Goal: Task Accomplishment & Management: Use online tool/utility

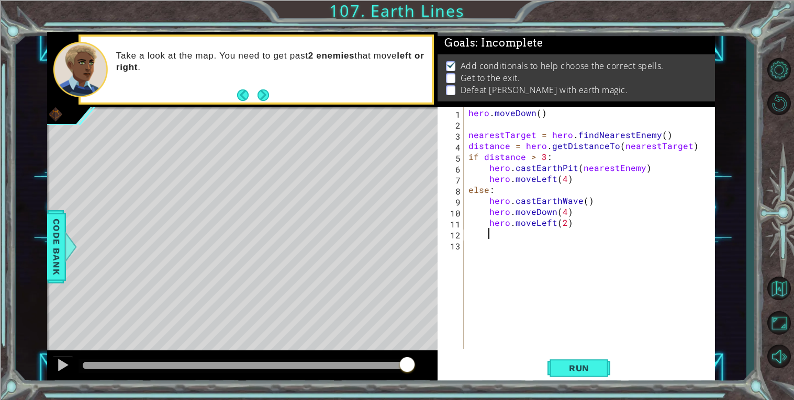
scroll to position [0, 1]
click at [587, 360] on button "Run" at bounding box center [578, 368] width 63 height 28
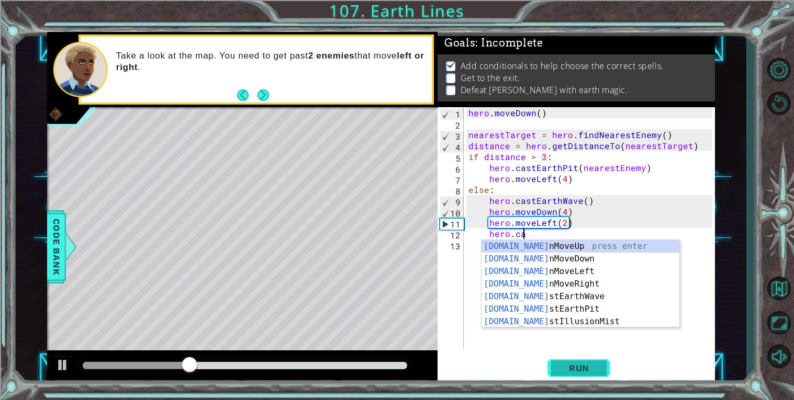
scroll to position [0, 3]
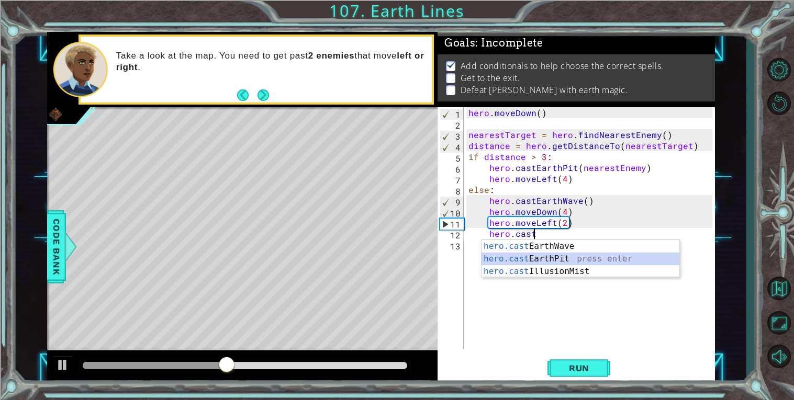
click at [517, 256] on div "hero.cast EarthWave press enter hero.cast EarthPit press enter hero.cast Illusi…" at bounding box center [580, 271] width 198 height 63
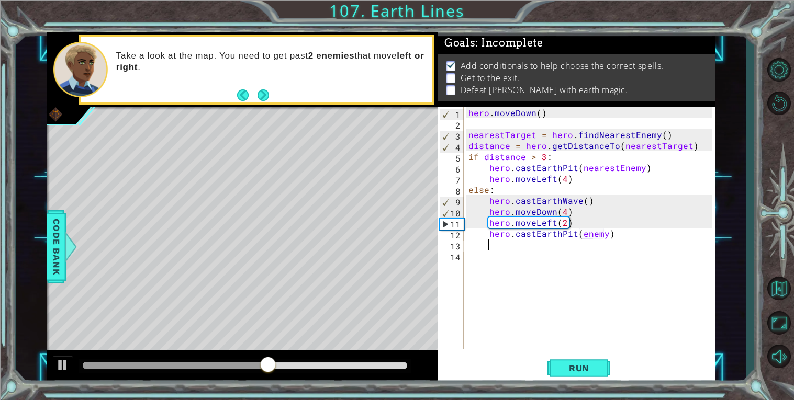
click at [594, 222] on div "hero . [GEOGRAPHIC_DATA] ( ) nearestTarget = hero . findNearestEnemy ( ) distan…" at bounding box center [591, 239] width 251 height 264
type textarea "hero.moveLeft(2)"
click at [580, 225] on div "hero . [GEOGRAPHIC_DATA] ( ) nearestTarget = hero . findNearestEnemy ( ) distan…" at bounding box center [591, 239] width 251 height 264
click at [566, 223] on div "hero . [GEOGRAPHIC_DATA] ( ) nearestTarget = hero . findNearestEnemy ( ) distan…" at bounding box center [591, 239] width 251 height 264
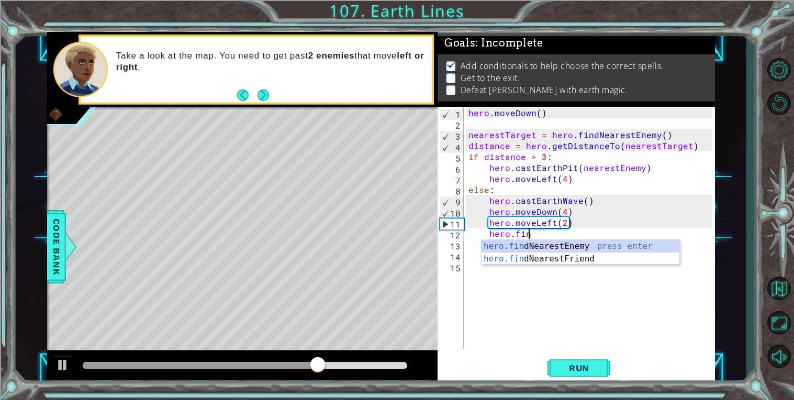
type textarea "hero.find"
click at [580, 245] on div "hero.find NearestEnemy press enter hero.find NearestFriend press enter" at bounding box center [580, 265] width 198 height 50
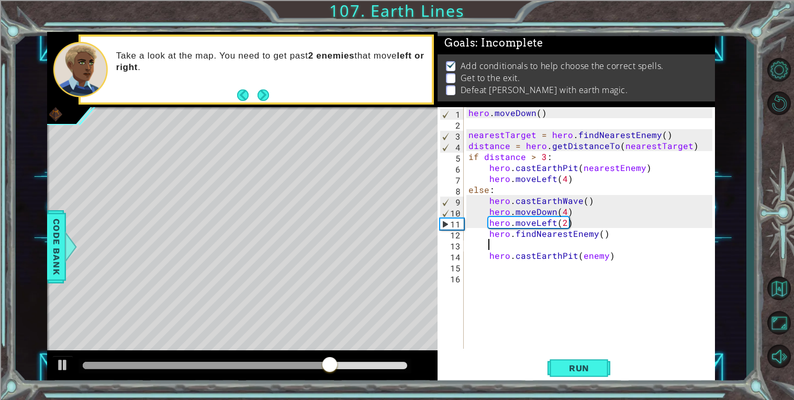
scroll to position [0, 1]
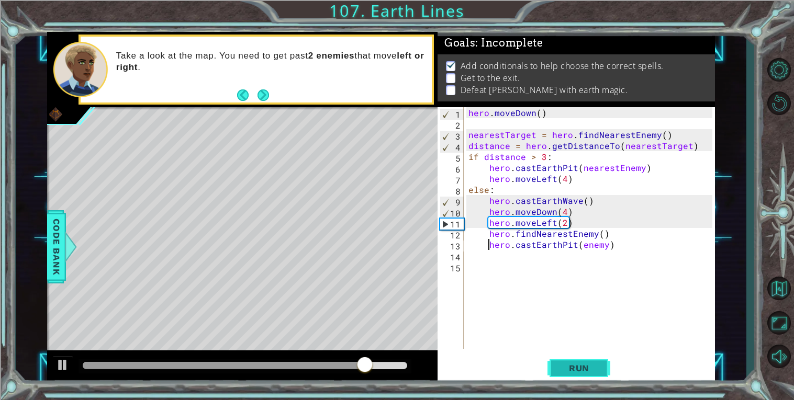
click at [575, 367] on span "Run" at bounding box center [578, 368] width 41 height 10
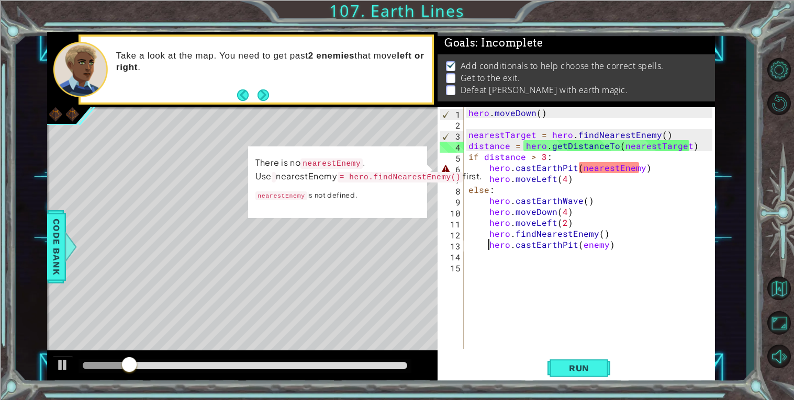
click at [584, 152] on div "hero . [GEOGRAPHIC_DATA] ( ) nearestTarget = hero . findNearestEnemy ( ) distan…" at bounding box center [591, 239] width 251 height 264
click at [696, 148] on div "hero . [GEOGRAPHIC_DATA] ( ) nearestTarget = hero . findNearestEnemy ( ) distan…" at bounding box center [591, 239] width 251 height 264
type textarea "distance = hero.getDistanceTo(nearestTarget)"
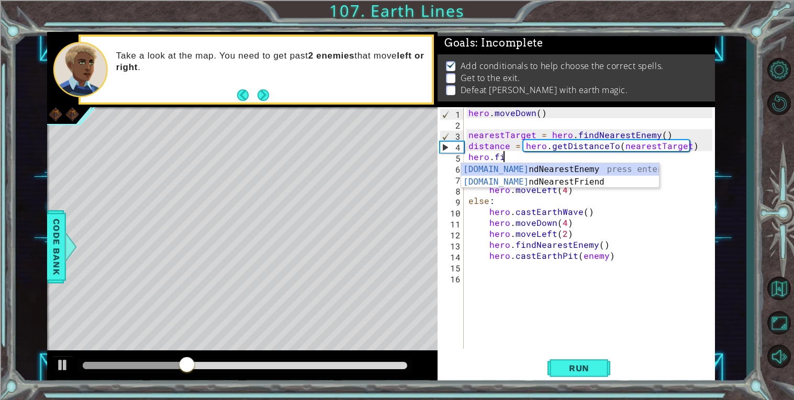
scroll to position [0, 2]
type textarea "hero.fin"
click at [644, 165] on div "hero.fin dNearestEnemy press enter hero.fin dNearestFriend press enter" at bounding box center [560, 188] width 198 height 50
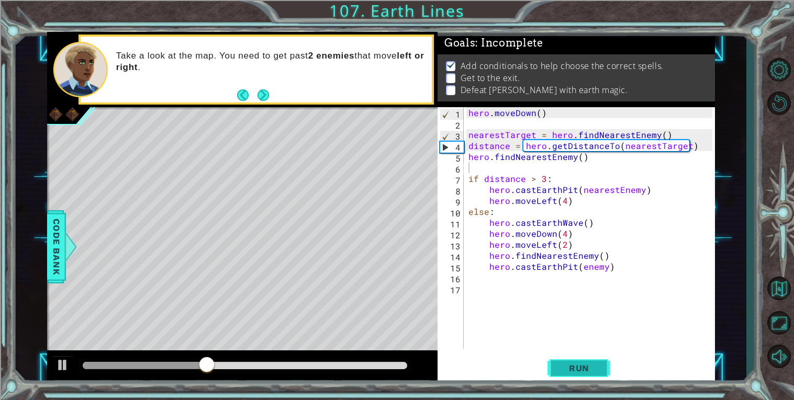
click at [572, 373] on span "Run" at bounding box center [578, 368] width 41 height 10
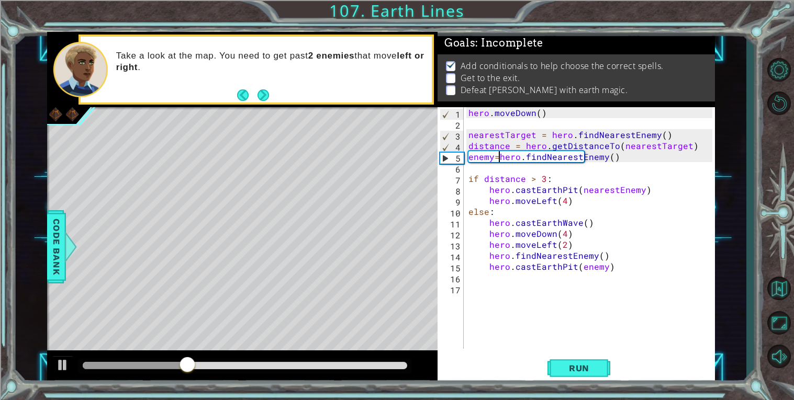
scroll to position [0, 2]
click at [612, 187] on div "hero . [GEOGRAPHIC_DATA] ( ) nearestTarget = hero . findNearestEnemy ( ) distan…" at bounding box center [591, 239] width 251 height 264
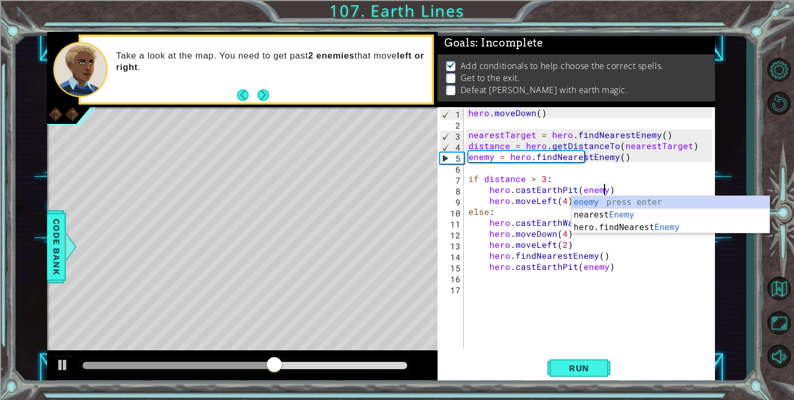
scroll to position [0, 8]
click at [571, 261] on div "hero . [GEOGRAPHIC_DATA] ( ) nearestTarget = hero . findNearestEnemy ( ) distan…" at bounding box center [591, 239] width 251 height 264
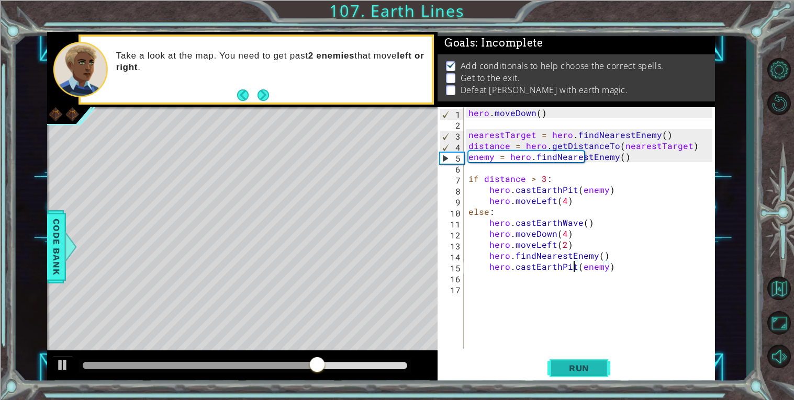
click at [568, 360] on button "Run" at bounding box center [578, 368] width 63 height 28
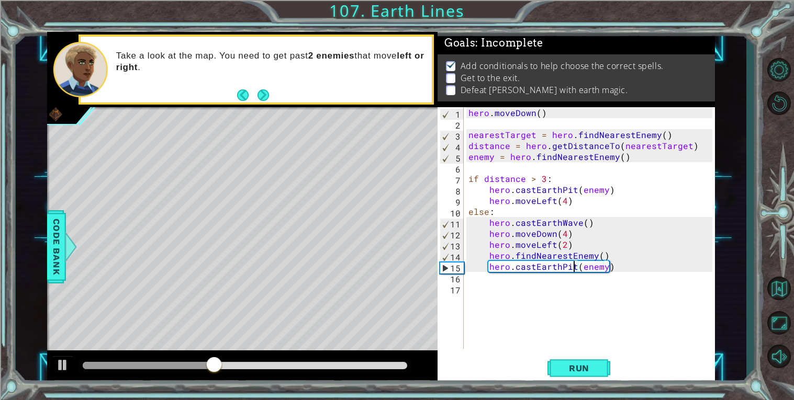
click at [488, 254] on div "hero . [GEOGRAPHIC_DATA] ( ) nearestTarget = hero . findNearestEnemy ( ) distan…" at bounding box center [591, 239] width 251 height 264
click at [564, 364] on span "Run" at bounding box center [578, 368] width 41 height 10
click at [496, 253] on div "hero . [GEOGRAPHIC_DATA] ( ) nearestTarget = hero . findNearestEnemy ( ) distan…" at bounding box center [591, 239] width 251 height 264
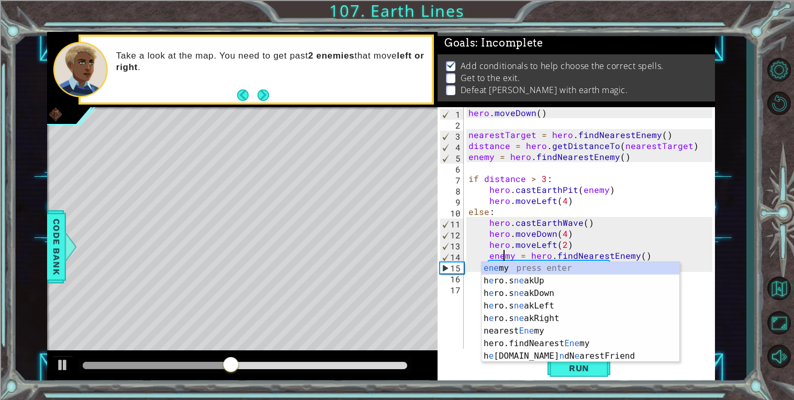
scroll to position [0, 2]
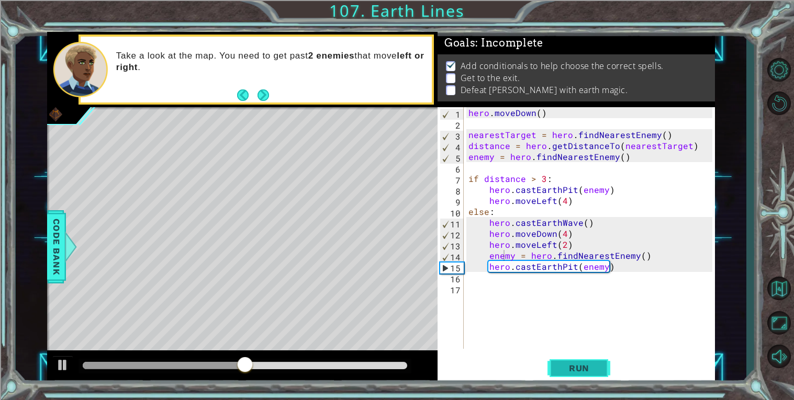
click at [554, 366] on button "Run" at bounding box center [578, 368] width 63 height 28
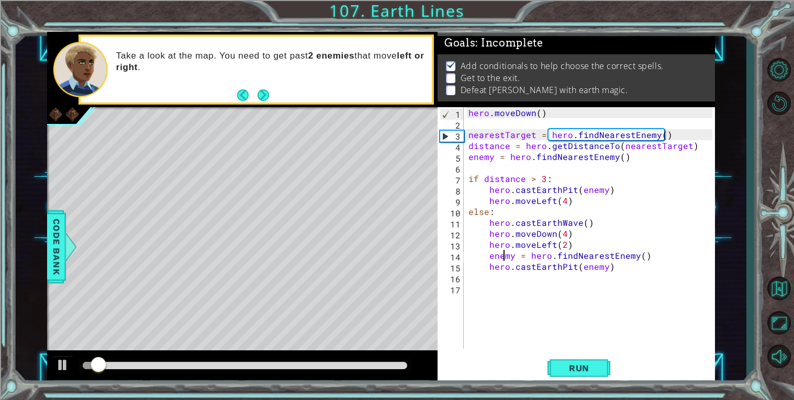
click at [375, 363] on div at bounding box center [245, 365] width 324 height 7
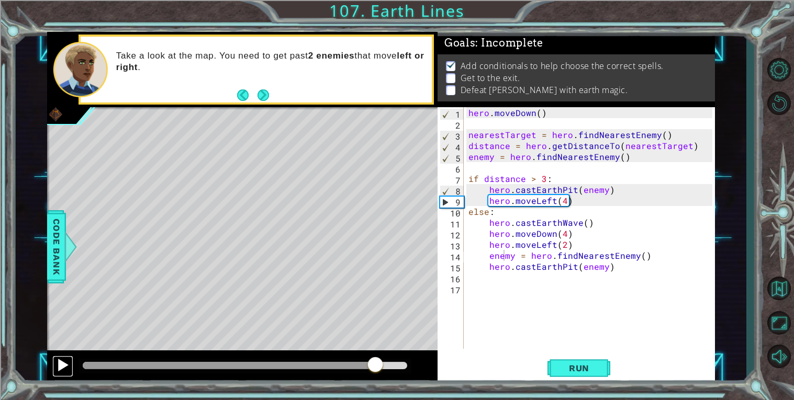
click at [58, 363] on div at bounding box center [63, 365] width 14 height 14
click at [569, 200] on div "hero . [GEOGRAPHIC_DATA] ( ) nearestTarget = hero . findNearestEnemy ( ) distan…" at bounding box center [591, 239] width 251 height 264
type textarea "hero.moveLeft(4)"
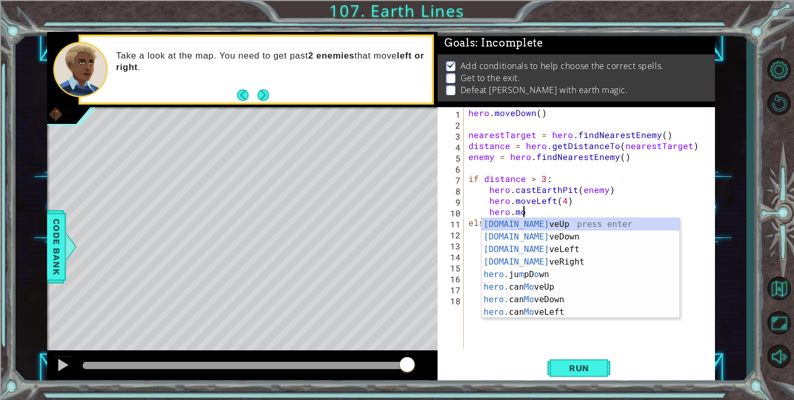
scroll to position [0, 3]
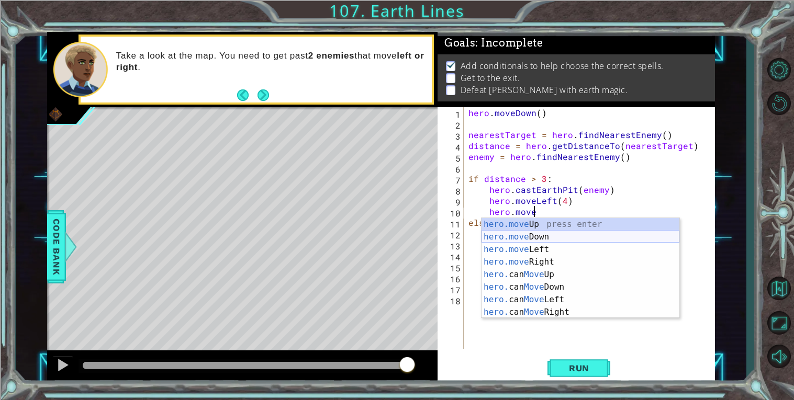
click at [535, 238] on div "hero.move Up press enter hero.move Down press enter hero.move Left press enter …" at bounding box center [580, 281] width 198 height 126
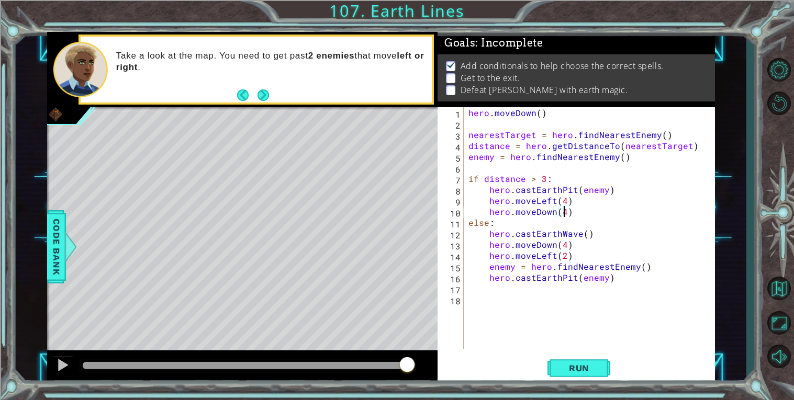
scroll to position [0, 5]
click at [574, 365] on span "Run" at bounding box center [578, 368] width 41 height 10
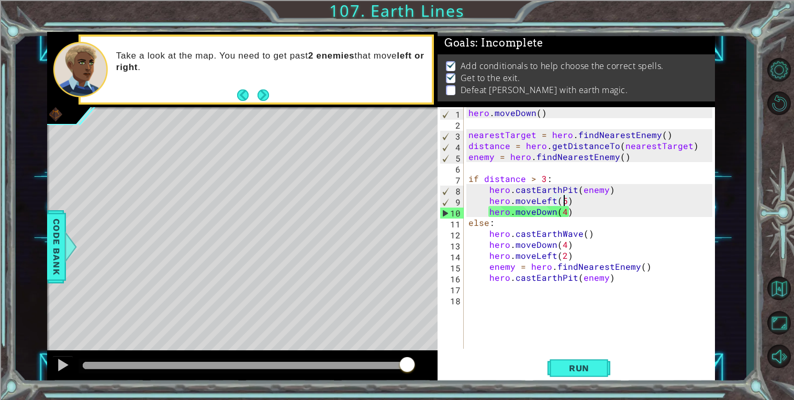
click at [589, 215] on div "hero . [GEOGRAPHIC_DATA] ( ) nearestTarget = hero . findNearestEnemy ( ) distan…" at bounding box center [591, 239] width 251 height 264
click at [575, 201] on div "hero . [GEOGRAPHIC_DATA] ( ) nearestTarget = hero . findNearestEnemy ( ) distan…" at bounding box center [591, 239] width 251 height 264
click at [575, 211] on div "hero . [GEOGRAPHIC_DATA] ( ) nearestTarget = hero . findNearestEnemy ( ) distan…" at bounding box center [591, 239] width 251 height 264
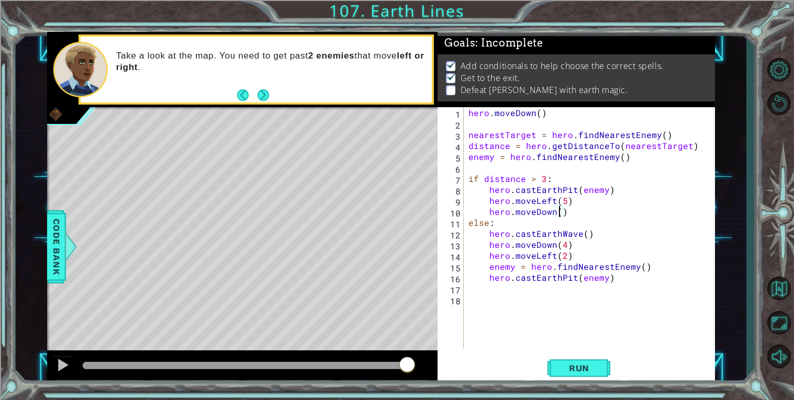
type textarea "hero.moveDown(3)"
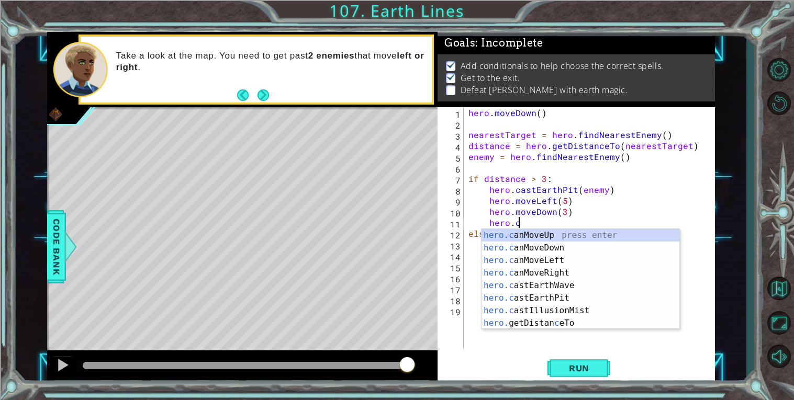
scroll to position [0, 3]
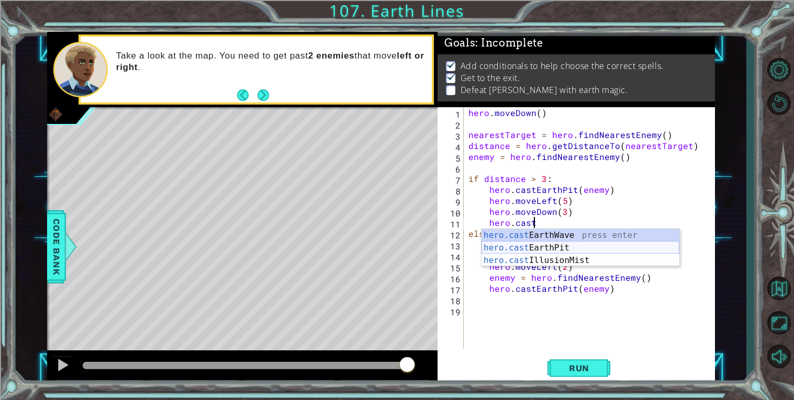
click at [526, 246] on div "hero.cast EarthWave press enter hero.cast EarthPit press enter hero.cast Illusi…" at bounding box center [580, 260] width 198 height 63
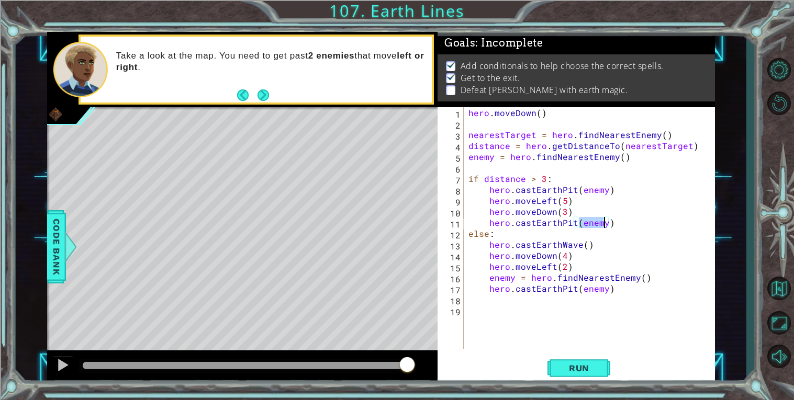
click at [543, 224] on div "hero . [GEOGRAPHIC_DATA] ( ) nearestTarget = hero . findNearestEnemy ( ) distan…" at bounding box center [591, 239] width 251 height 264
click at [580, 209] on div "hero . [GEOGRAPHIC_DATA] ( ) nearestTarget = hero . findNearestEnemy ( ) distan…" at bounding box center [591, 239] width 251 height 264
type textarea "hero.moveDown(3)"
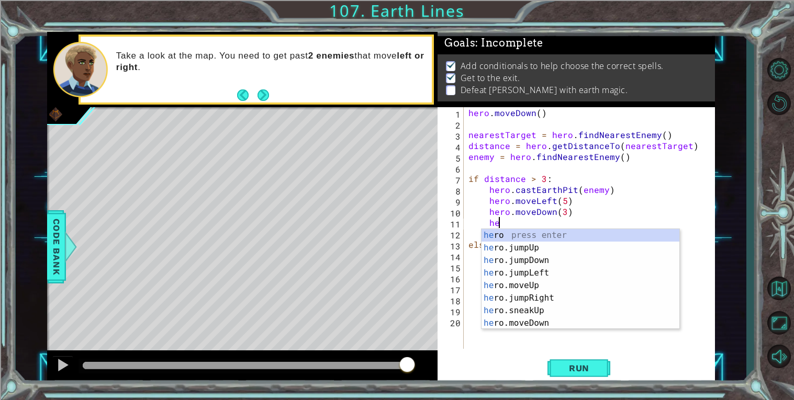
scroll to position [0, 2]
type textarea "h"
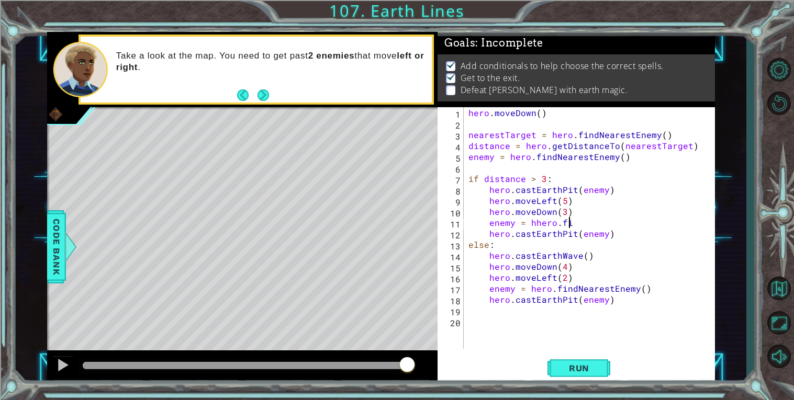
scroll to position [0, 6]
type textarea "enemy = hero.findn"
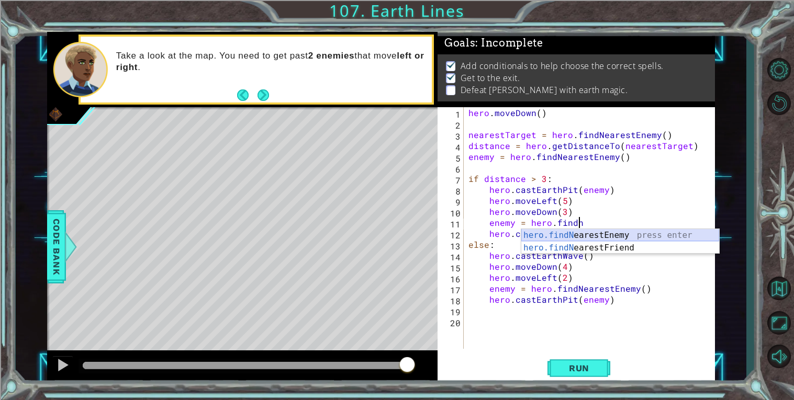
click at [600, 232] on div "hero.findN earestEnemy press enter hero.findN earestFriend press enter" at bounding box center [620, 254] width 198 height 50
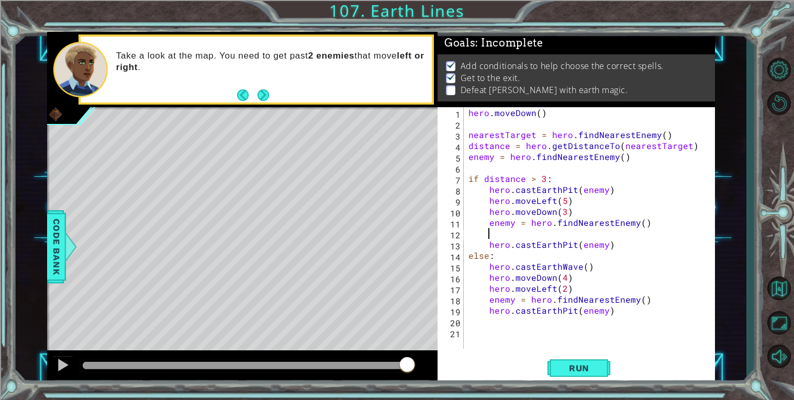
scroll to position [0, 1]
click at [488, 243] on div "hero . [GEOGRAPHIC_DATA] ( ) nearestTarget = hero . findNearestEnemy ( ) distan…" at bounding box center [591, 239] width 251 height 264
type textarea "hero.castEarthPit(enemy)"
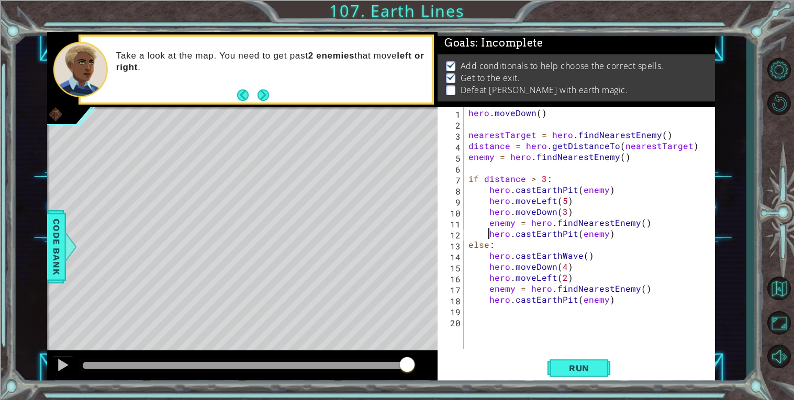
click at [620, 234] on div "hero . [GEOGRAPHIC_DATA] ( ) nearestTarget = hero . findNearestEnemy ( ) distan…" at bounding box center [591, 239] width 251 height 264
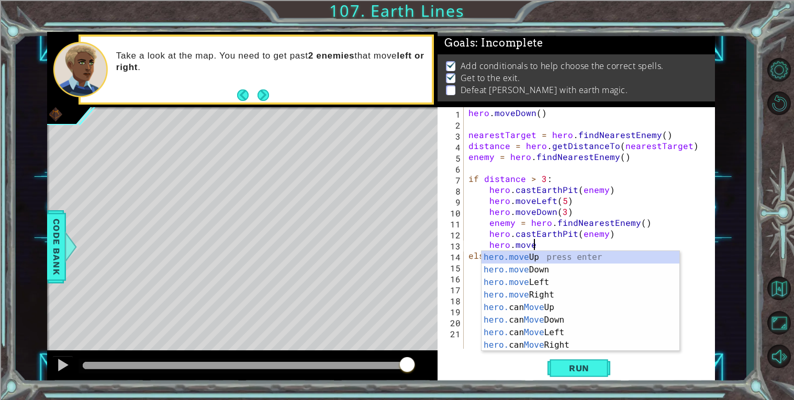
scroll to position [0, 3]
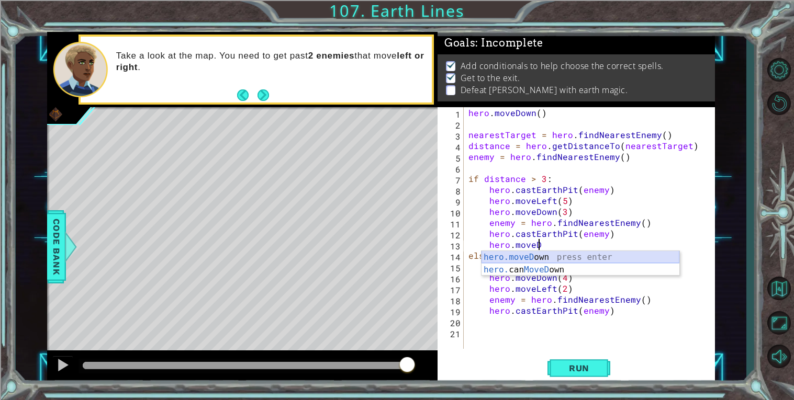
click at [585, 255] on div "hero.moveD own press enter hero. can MoveD own press enter" at bounding box center [580, 276] width 198 height 50
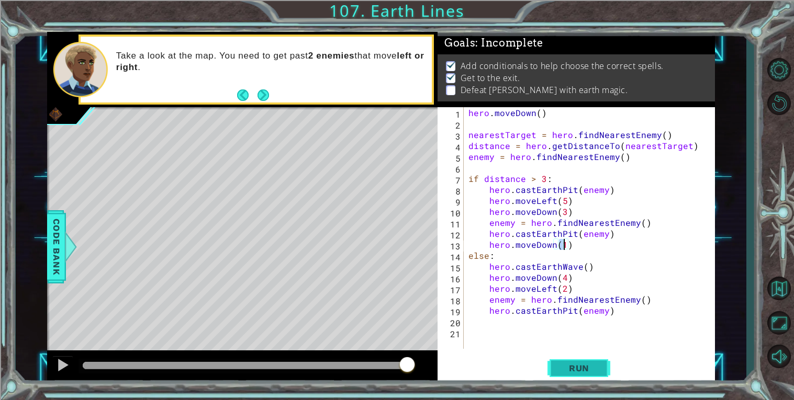
click at [586, 372] on span "Run" at bounding box center [578, 368] width 41 height 10
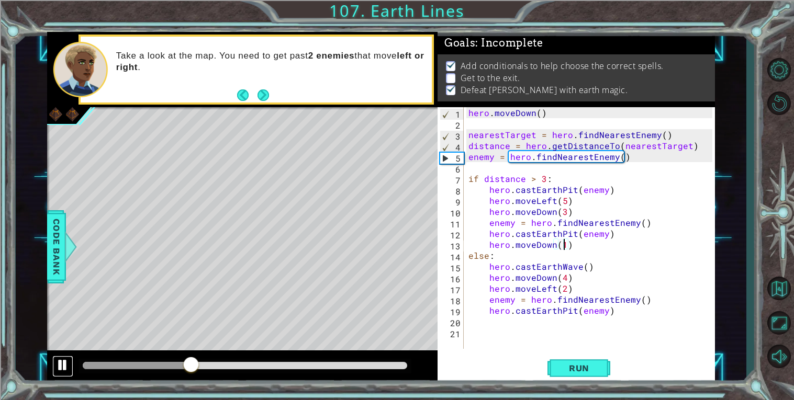
click at [61, 362] on div at bounding box center [63, 365] width 14 height 14
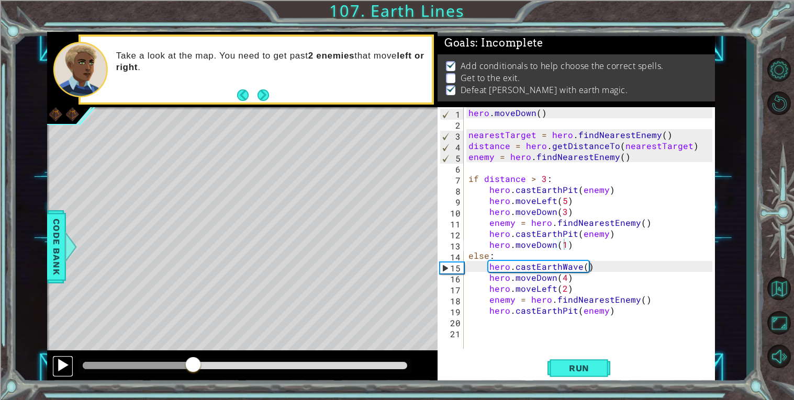
click at [63, 358] on div at bounding box center [63, 365] width 14 height 14
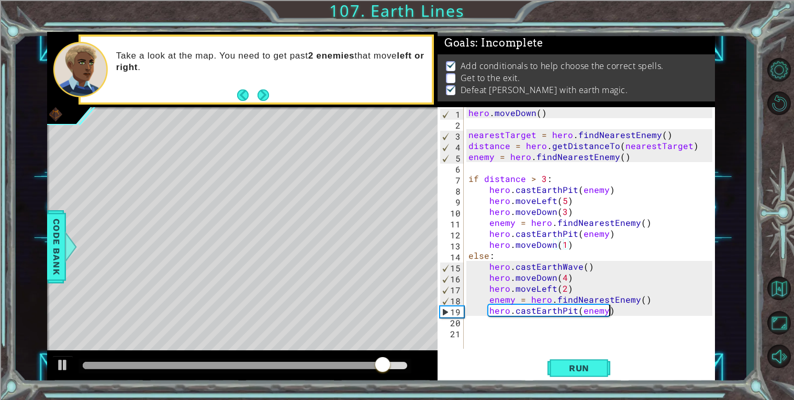
click at [619, 313] on div "hero . [GEOGRAPHIC_DATA] ( ) nearestTarget = hero . findNearestEnemy ( ) distan…" at bounding box center [591, 239] width 251 height 264
type textarea "hero.castEarthPit(enemy)"
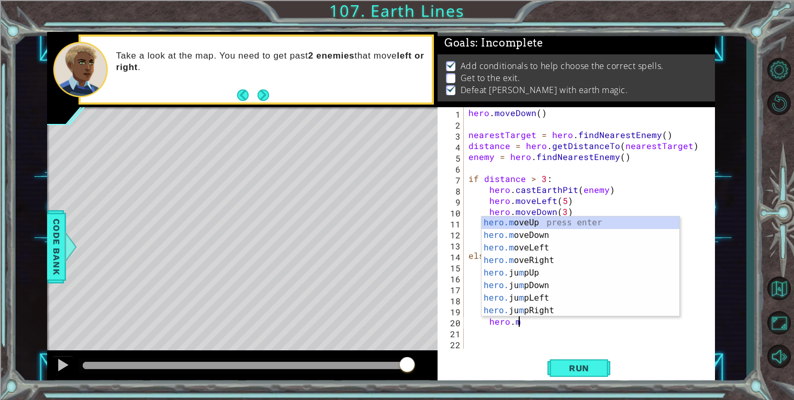
scroll to position [0, 3]
click at [519, 250] on div "hero.move Up press enter hero.move Down press enter hero.move Left press enter …" at bounding box center [580, 280] width 198 height 126
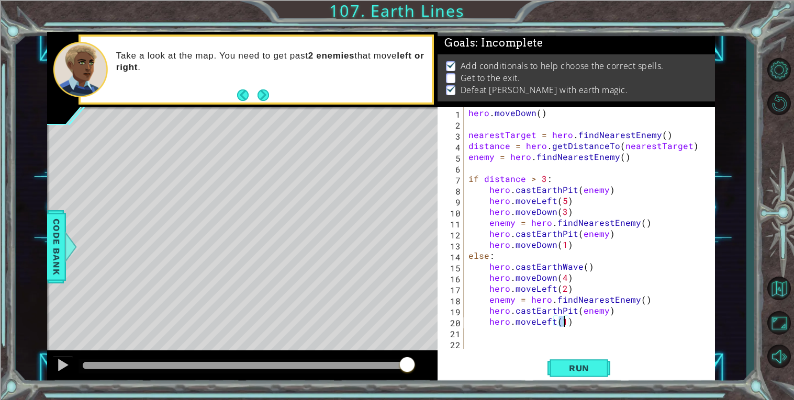
scroll to position [0, 5]
click at [588, 372] on span "Run" at bounding box center [578, 368] width 41 height 10
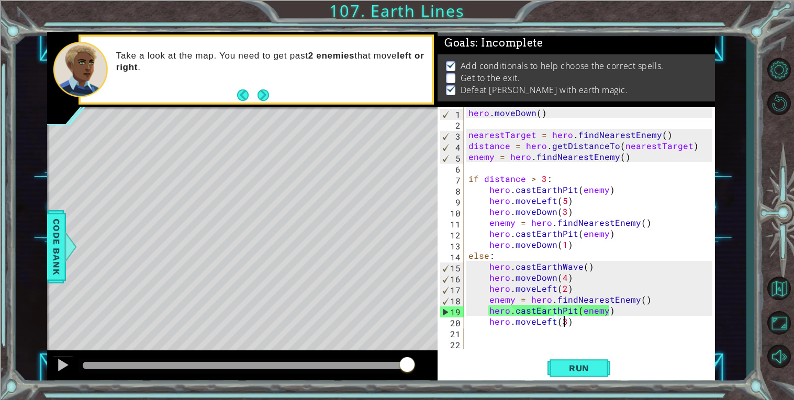
click at [466, 180] on div "hero . [GEOGRAPHIC_DATA] ( ) nearestTarget = hero . findNearestEnemy ( ) distan…" at bounding box center [591, 239] width 251 height 264
type textarea "if distance > 3:"
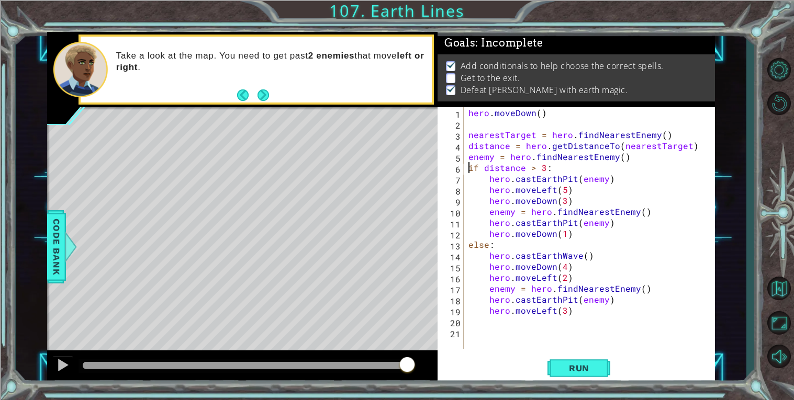
click at [578, 385] on div "1 ההההההההההההההההההההההההההההההההההההההההההההההההההההההההההההההההההההההההההההה…" at bounding box center [397, 200] width 794 height 400
click at [575, 371] on span "Run" at bounding box center [578, 368] width 41 height 10
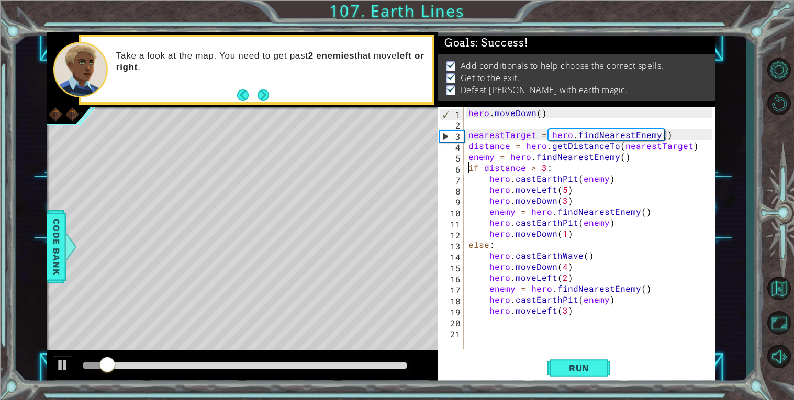
click at [386, 365] on div at bounding box center [245, 365] width 324 height 7
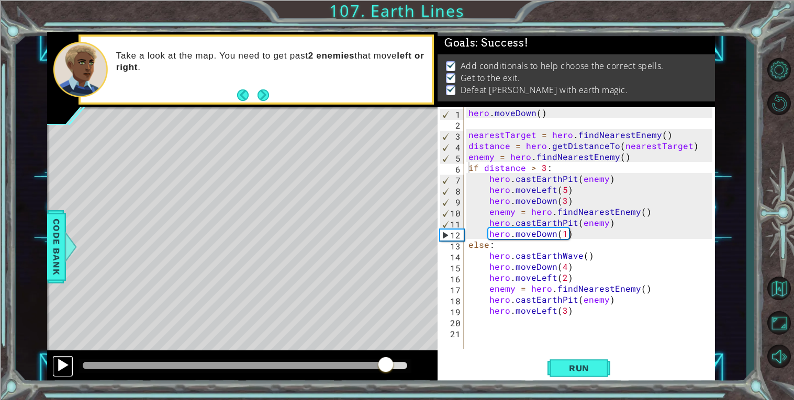
click at [56, 363] on div at bounding box center [63, 365] width 14 height 14
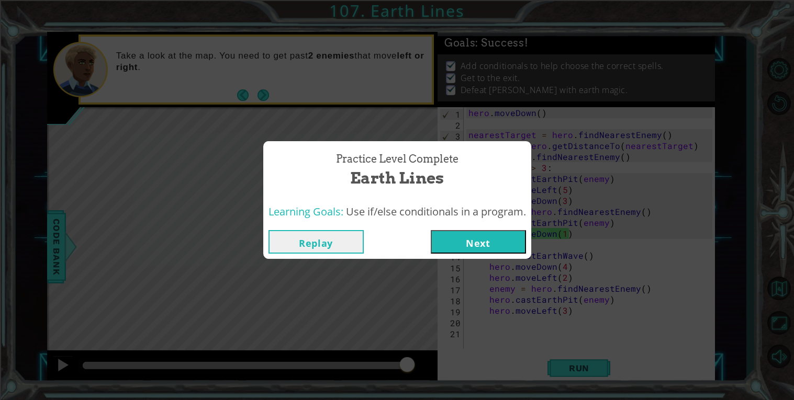
click at [478, 236] on button "Next" at bounding box center [478, 242] width 95 height 24
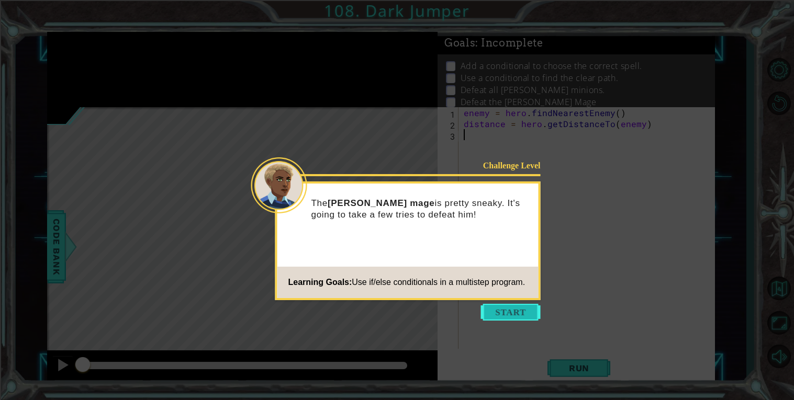
click at [513, 311] on button "Start" at bounding box center [511, 312] width 60 height 17
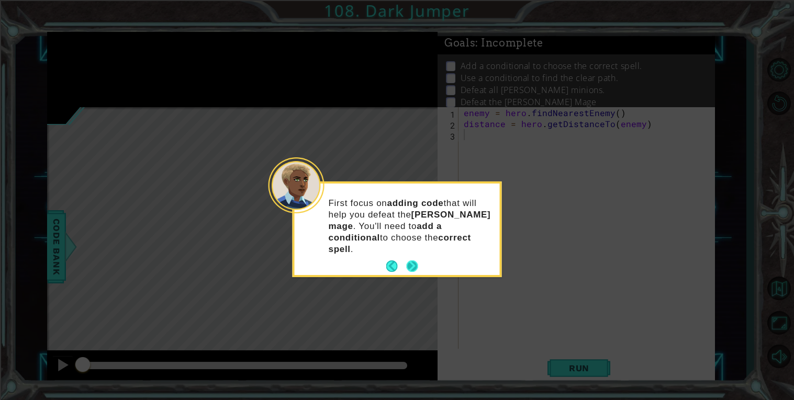
click at [412, 261] on button "Next" at bounding box center [412, 267] width 12 height 12
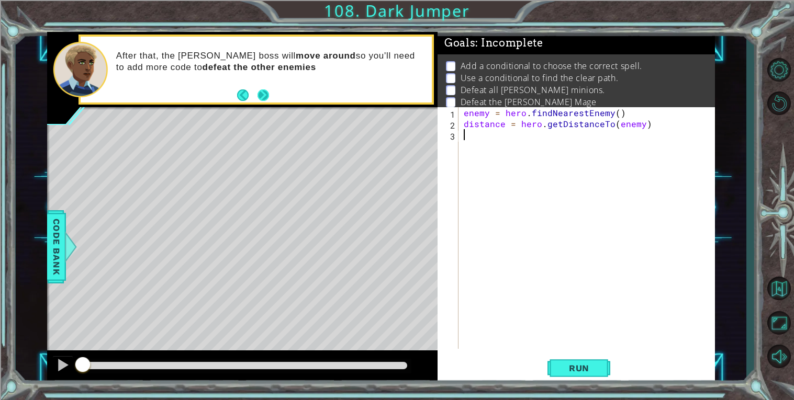
click at [266, 94] on button "Next" at bounding box center [263, 95] width 12 height 12
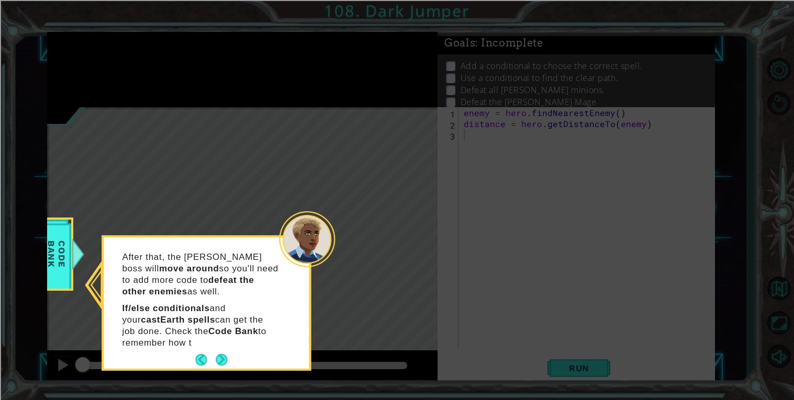
click at [219, 343] on p "If/else conditionals and your castEarth spells can get the job done. Check the …" at bounding box center [200, 326] width 156 height 46
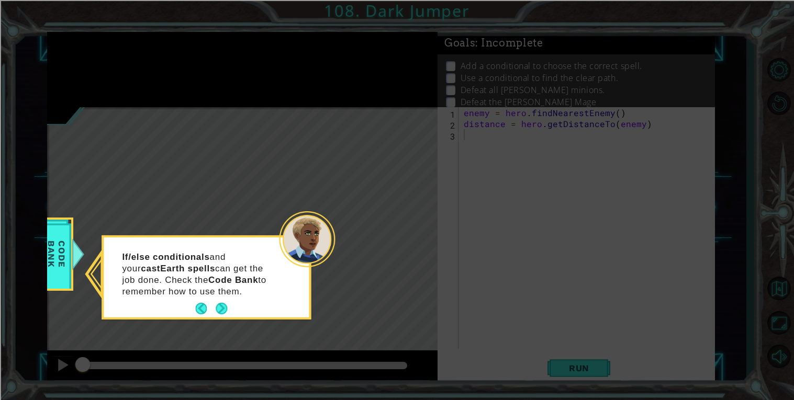
click at [219, 356] on icon at bounding box center [397, 200] width 794 height 400
click at [219, 305] on button "Next" at bounding box center [222, 309] width 12 height 12
